Goal: Navigation & Orientation: Find specific page/section

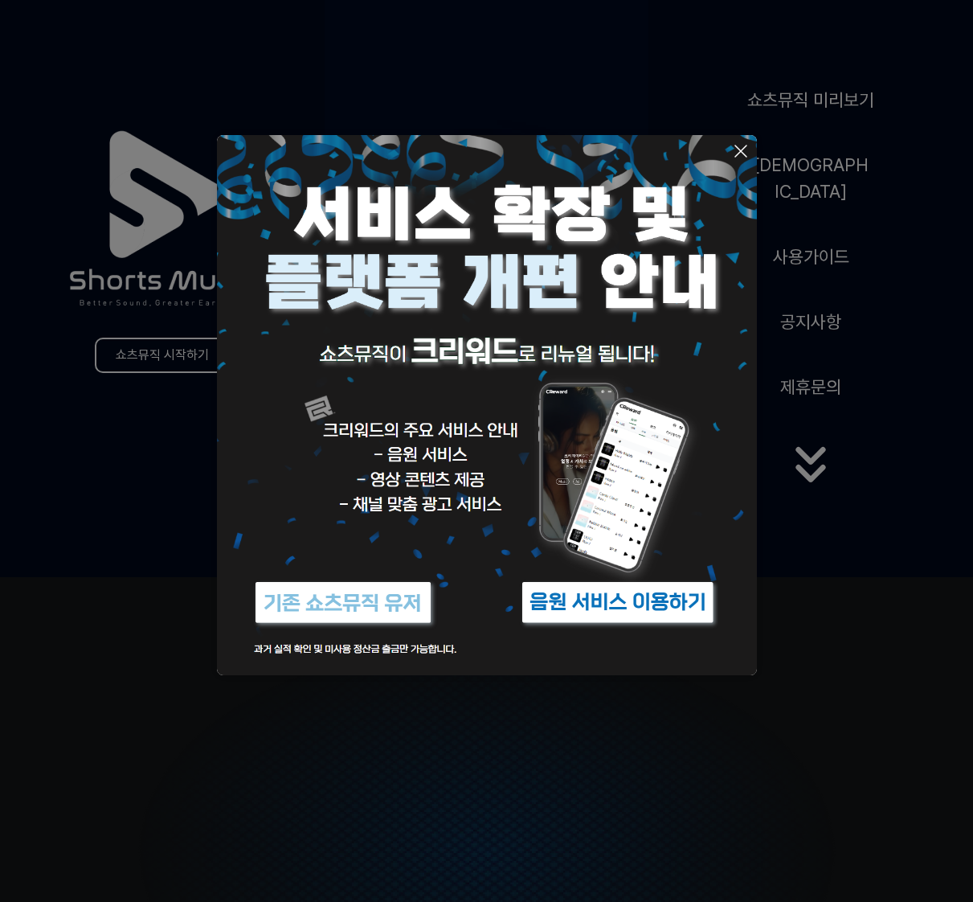
click at [617, 715] on button at bounding box center [486, 451] width 973 height 902
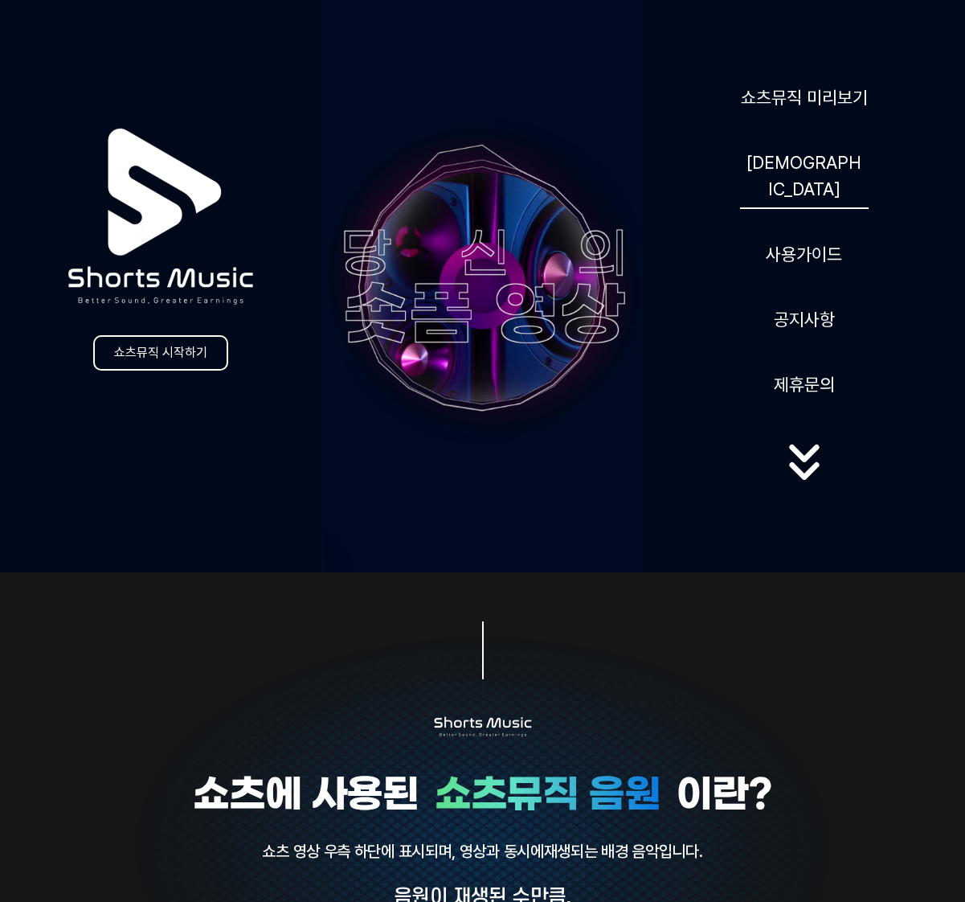
click at [812, 174] on link "[DEMOGRAPHIC_DATA]" at bounding box center [804, 176] width 129 height 66
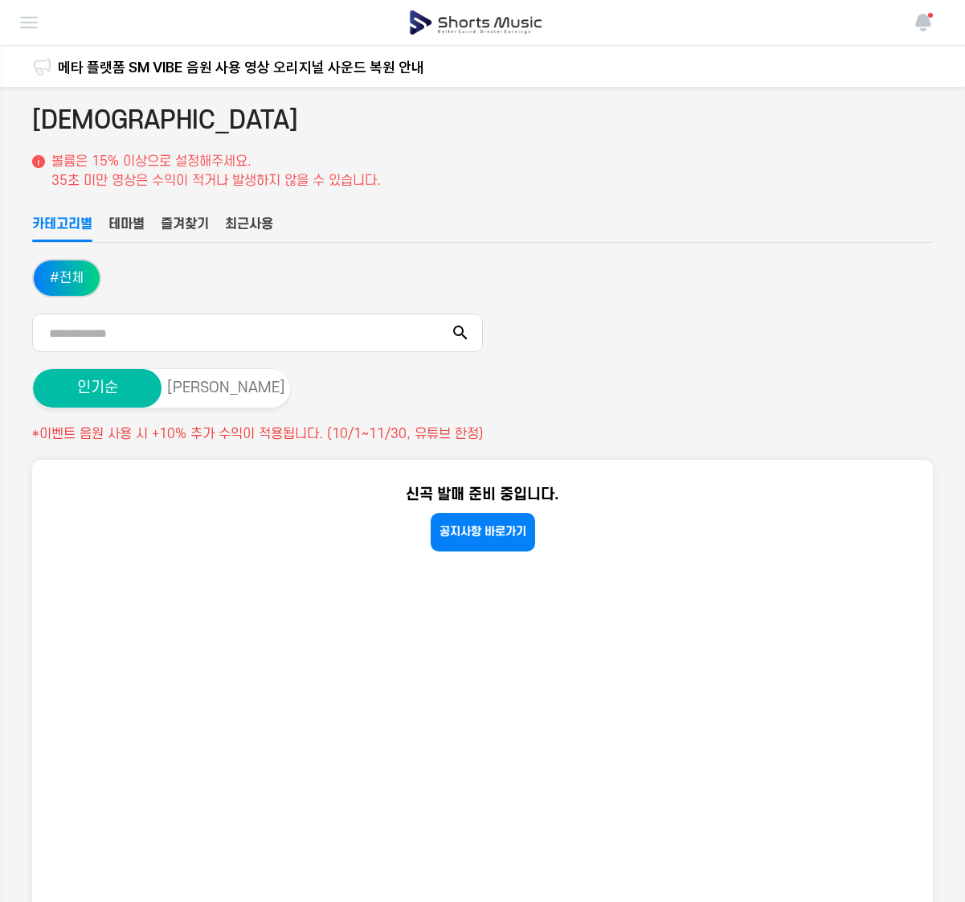
click at [27, 18] on img at bounding box center [28, 22] width 19 height 19
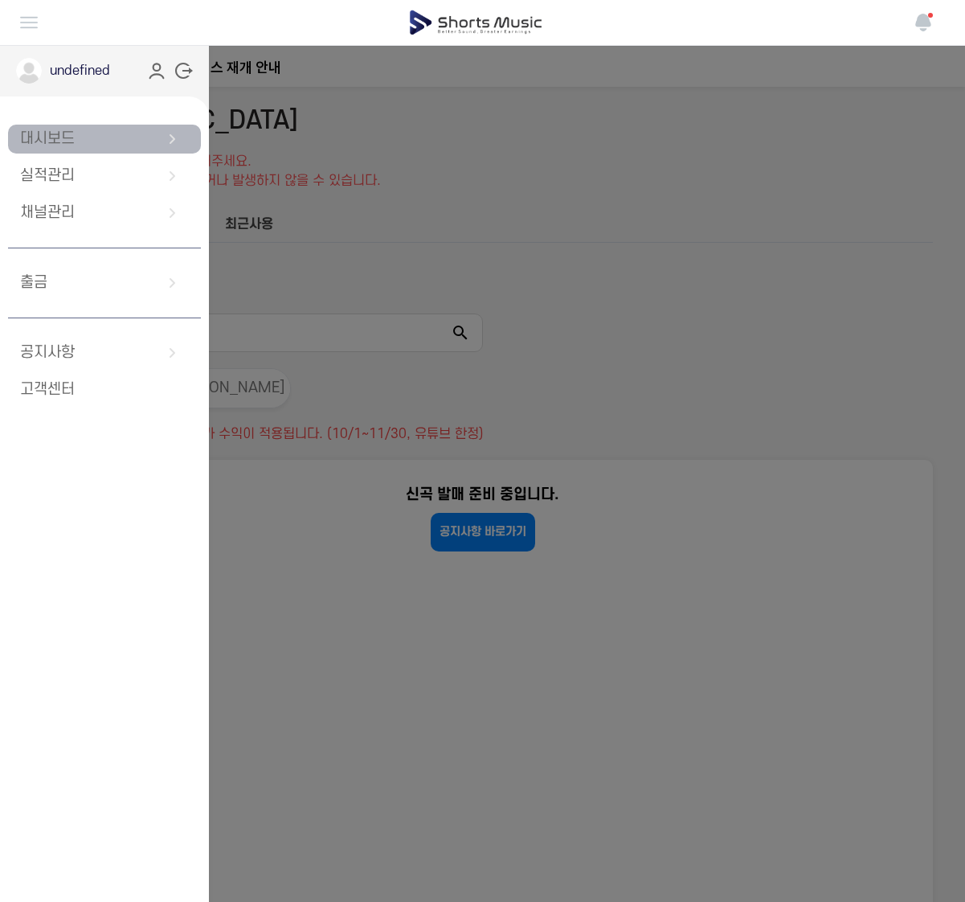
click at [76, 133] on link "대시보드" at bounding box center [104, 139] width 193 height 29
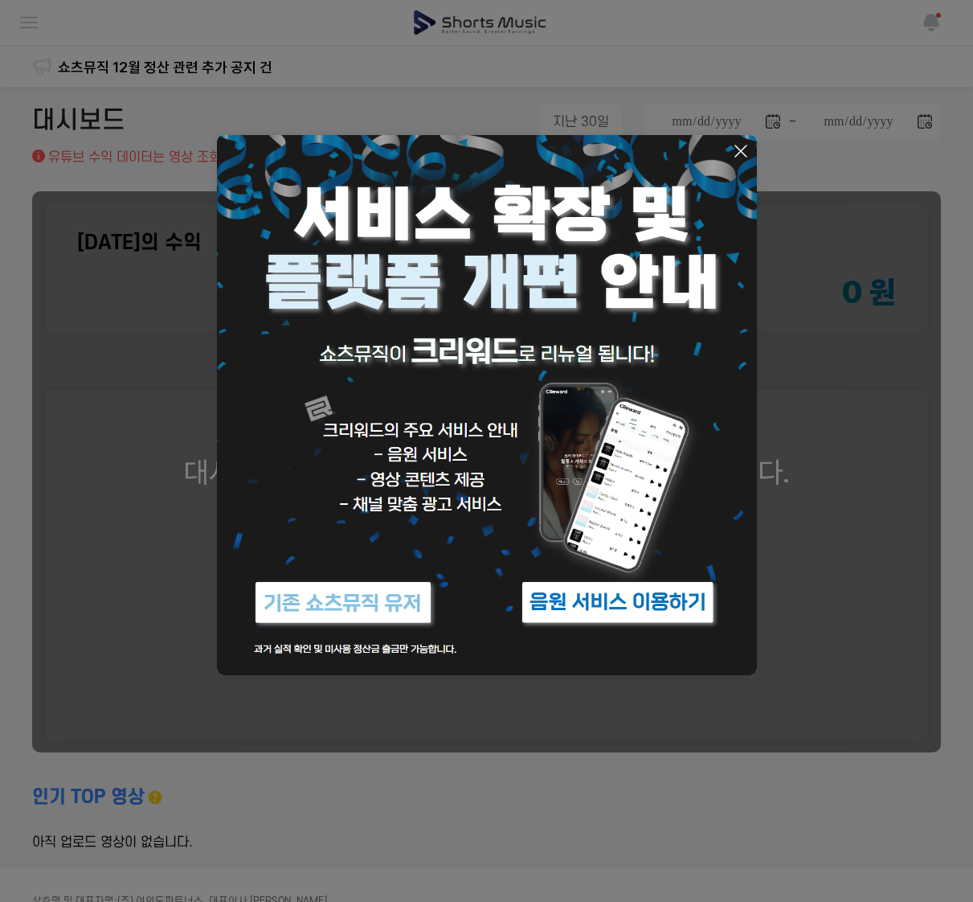
click at [739, 154] on icon at bounding box center [740, 150] width 19 height 19
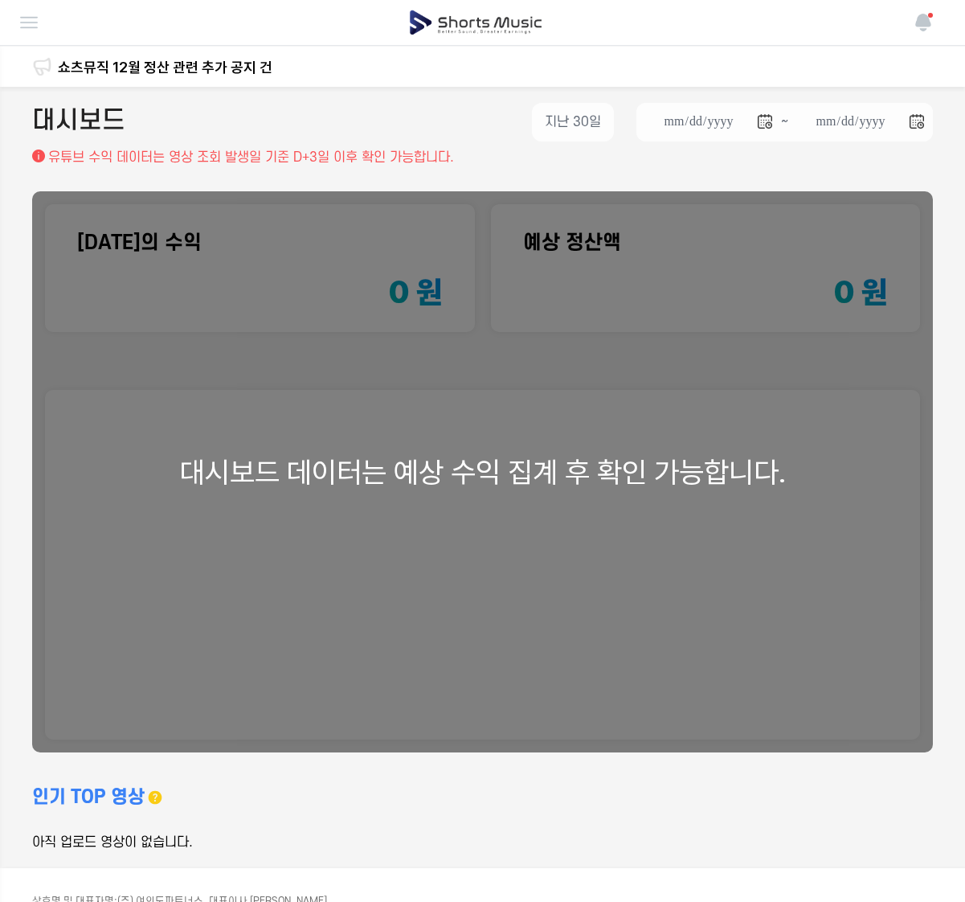
click at [31, 23] on img at bounding box center [28, 22] width 19 height 19
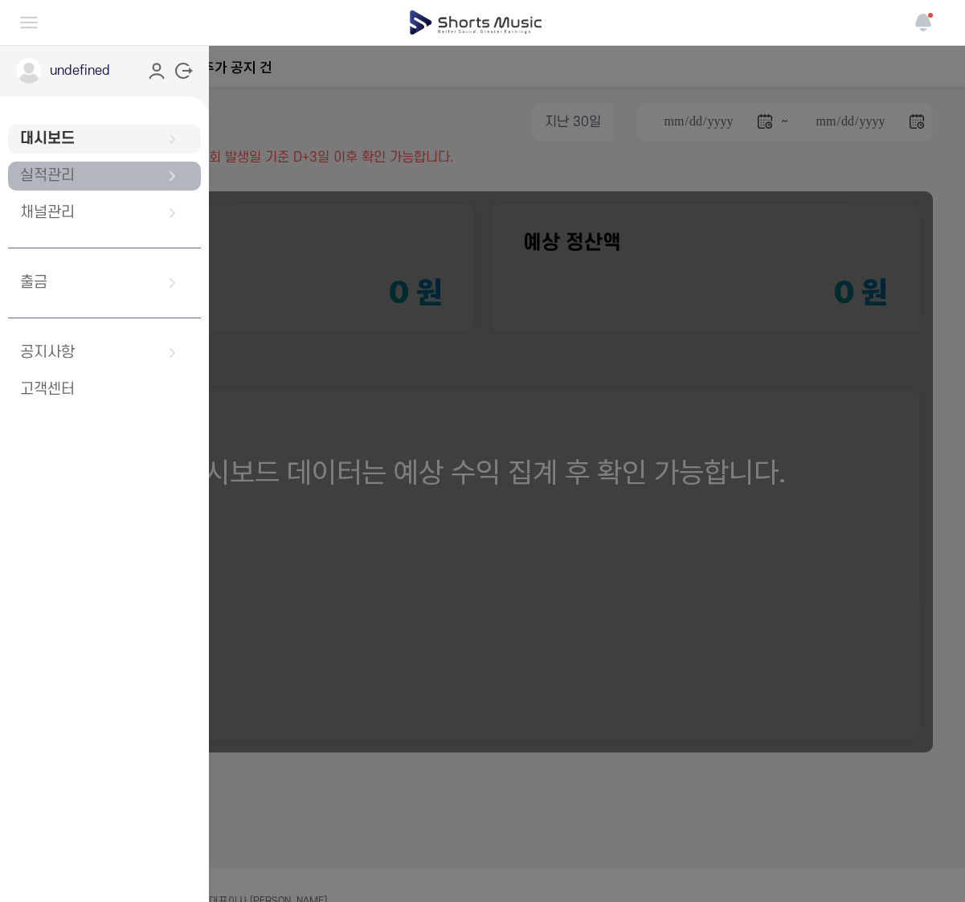
click at [50, 173] on link "실적관리" at bounding box center [104, 176] width 193 height 29
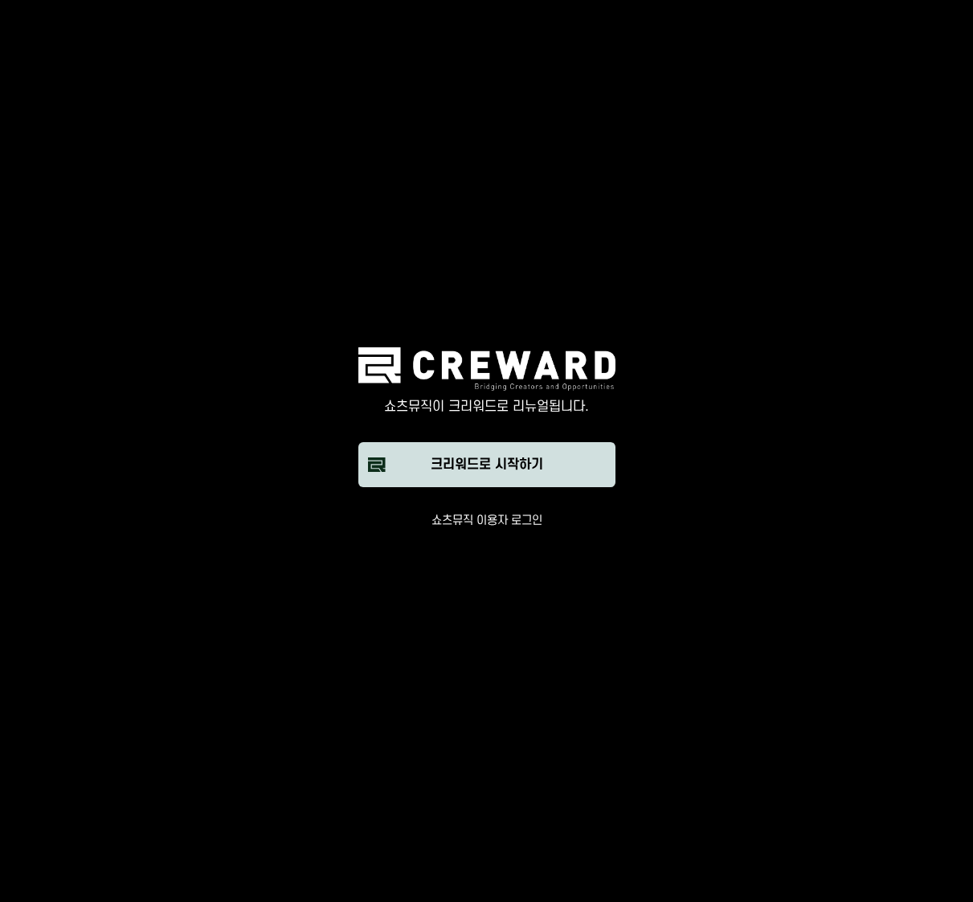
click at [483, 469] on div "크리워드로 시작하기" at bounding box center [487, 464] width 113 height 19
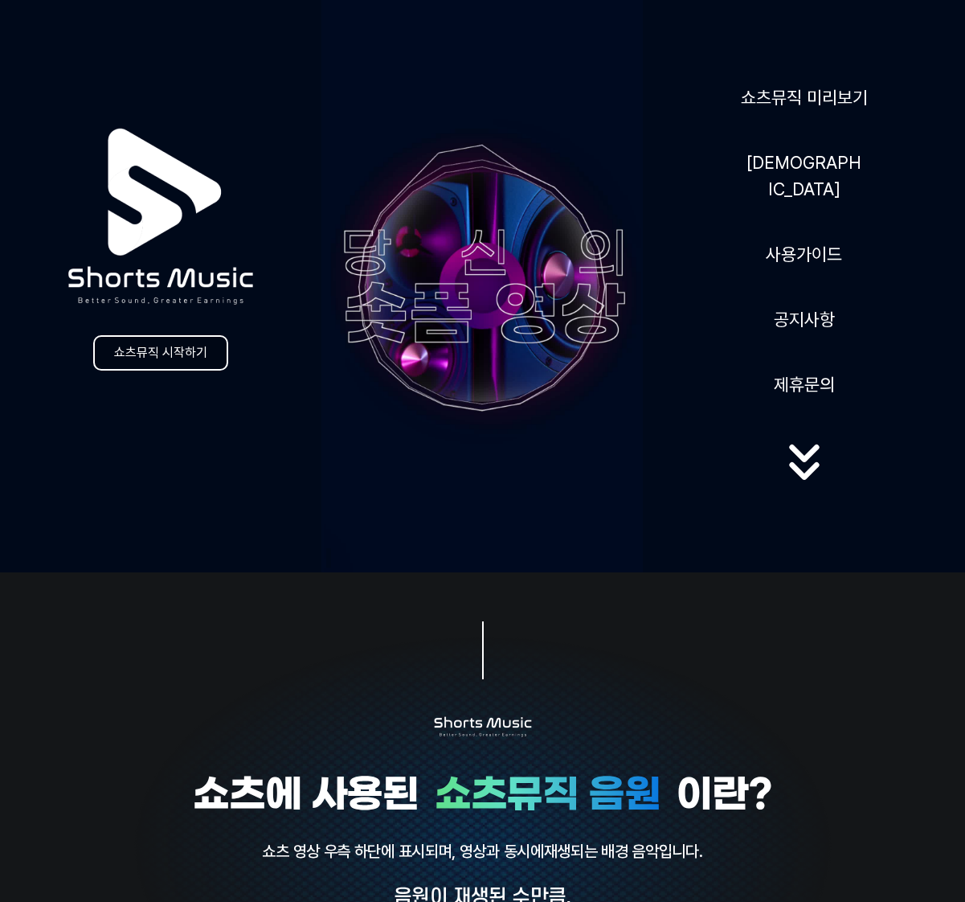
click at [203, 359] on link "쇼츠뮤직 시작하기" at bounding box center [160, 352] width 135 height 35
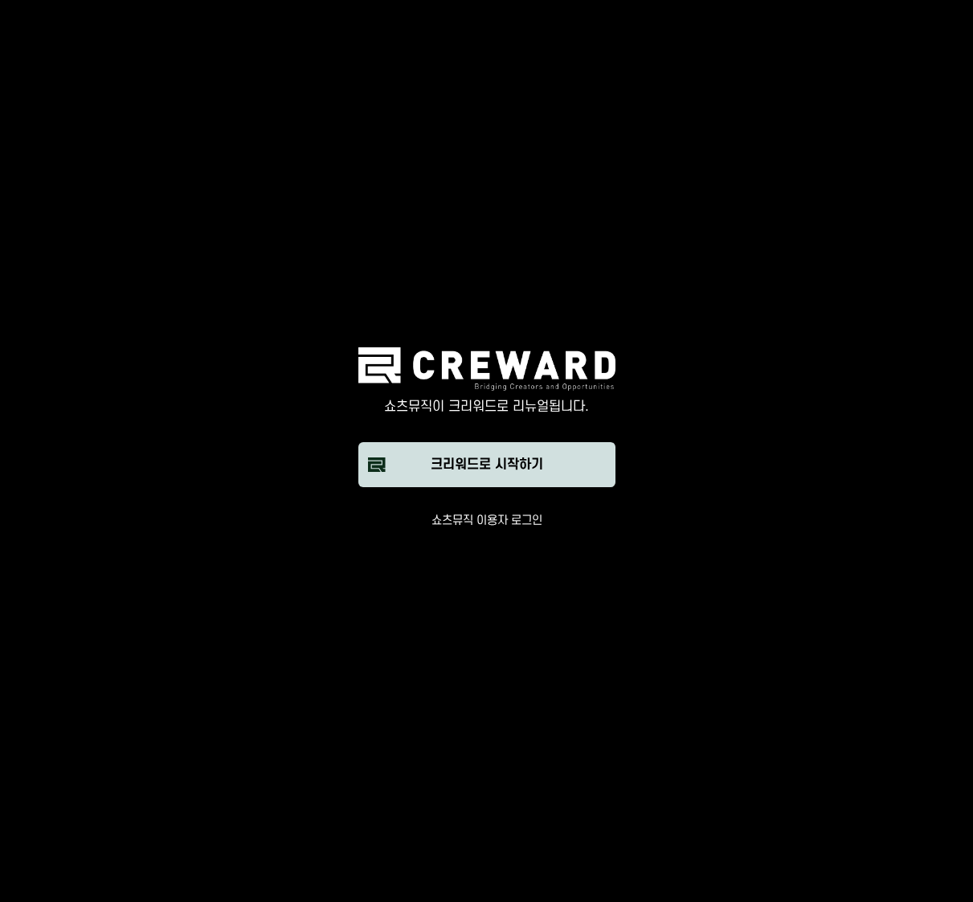
click at [504, 466] on div "크리워드로 시작하기" at bounding box center [487, 464] width 113 height 19
